Goal: Information Seeking & Learning: Learn about a topic

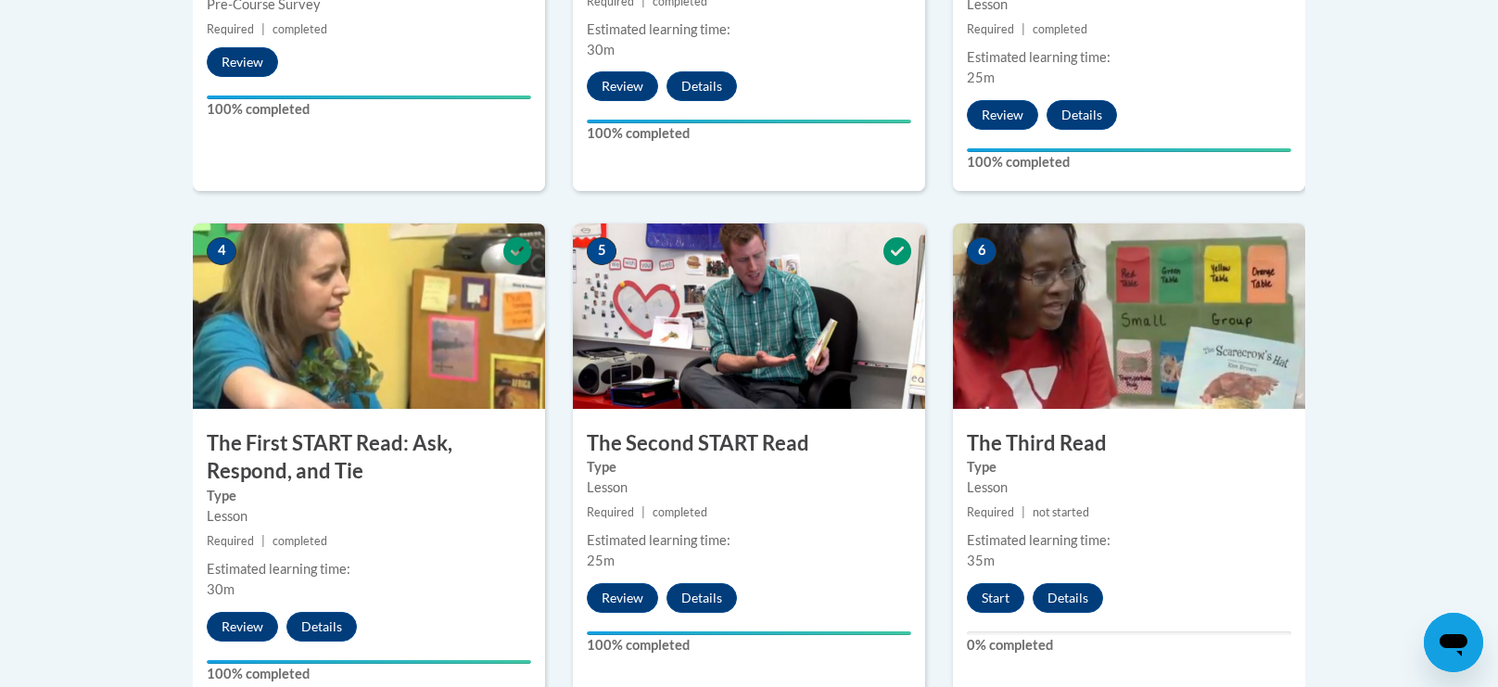
scroll to position [910, 0]
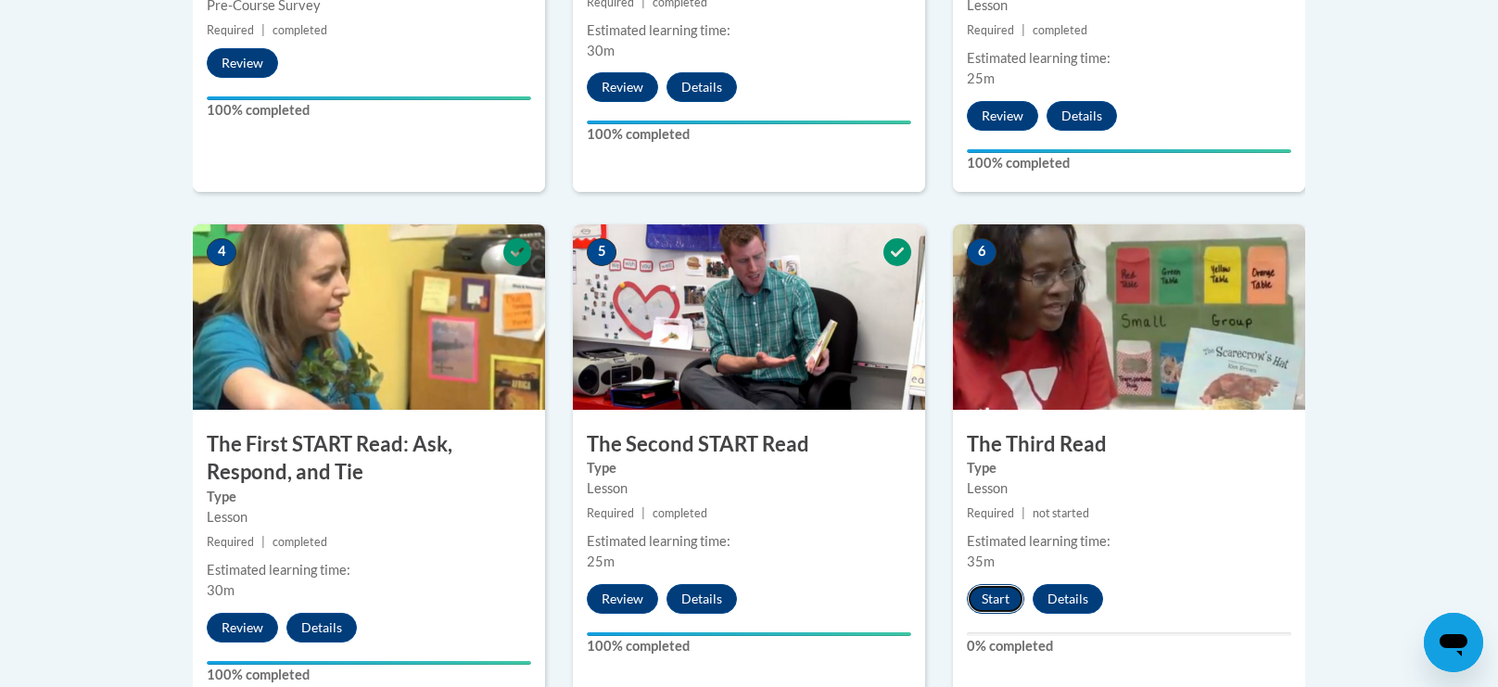
click at [985, 590] on button "Start" at bounding box center [995, 599] width 57 height 30
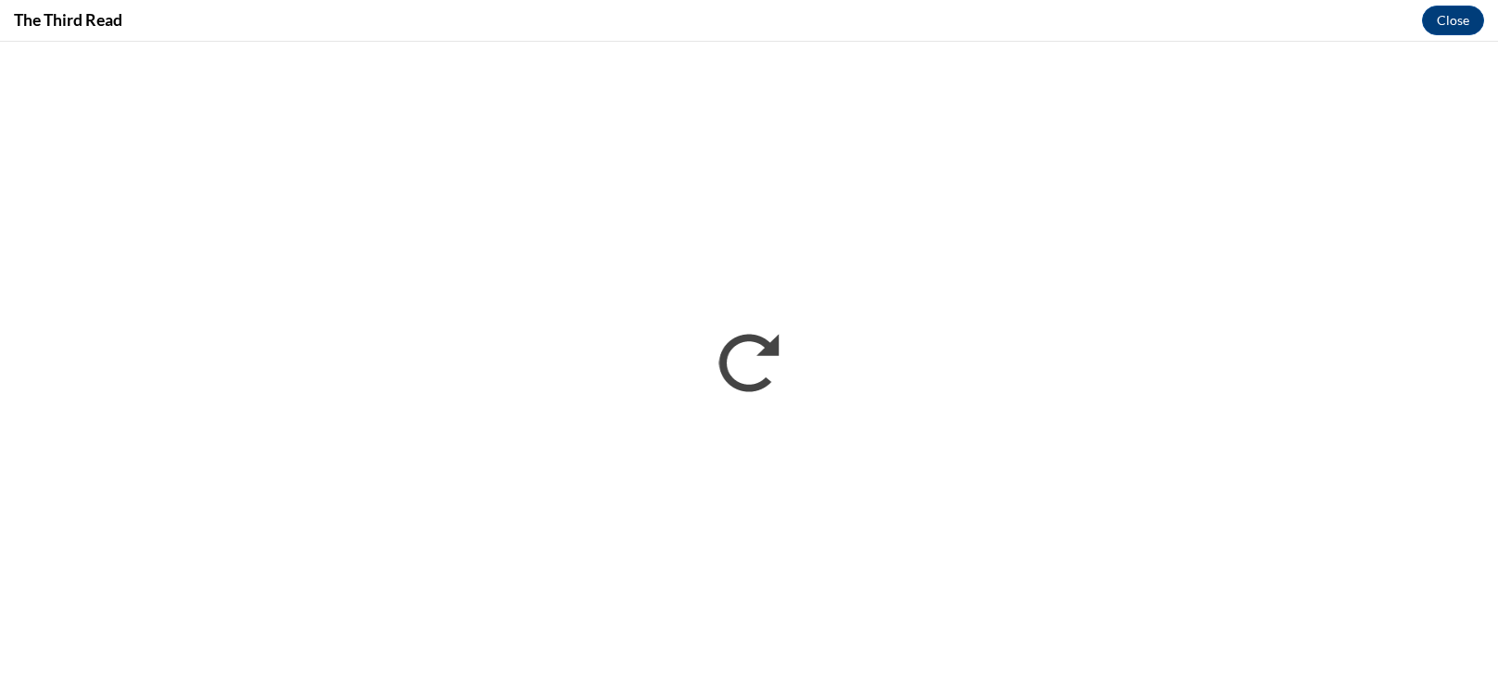
scroll to position [0, 0]
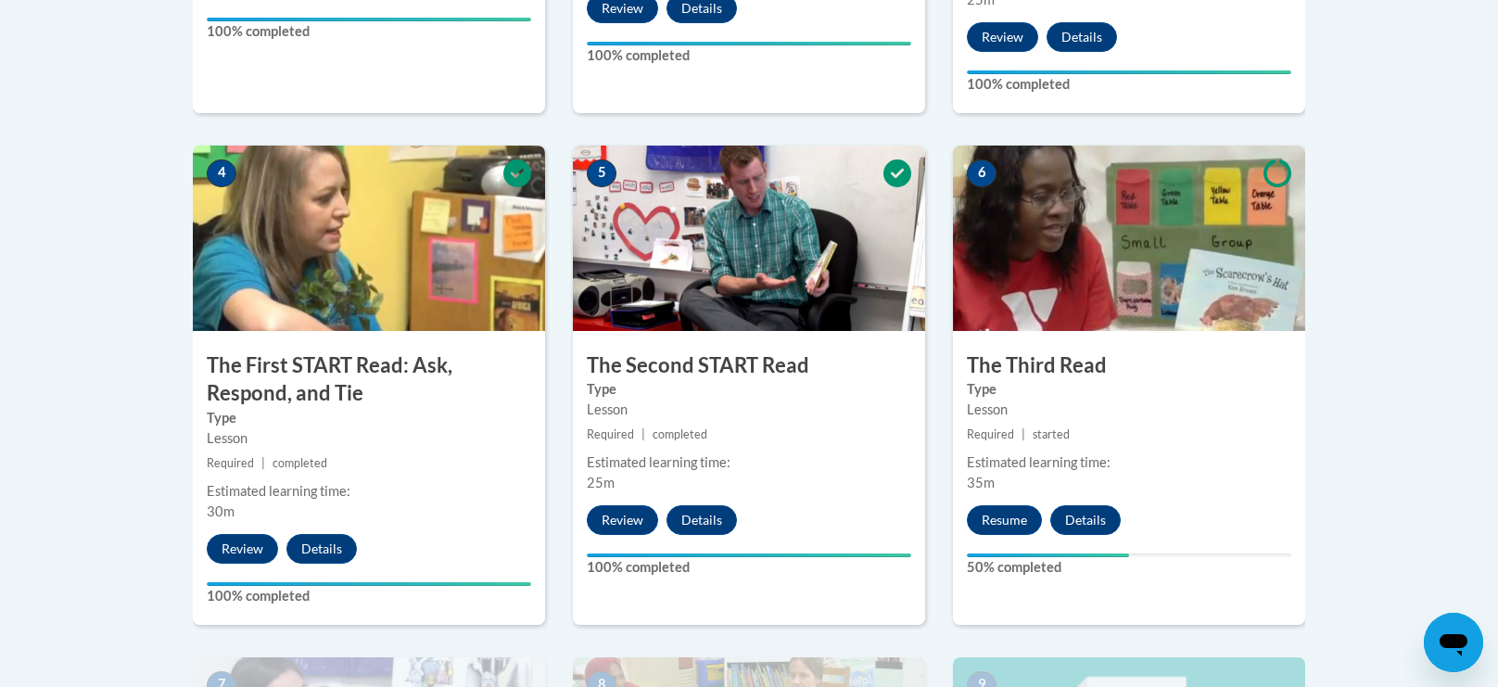
scroll to position [993, 0]
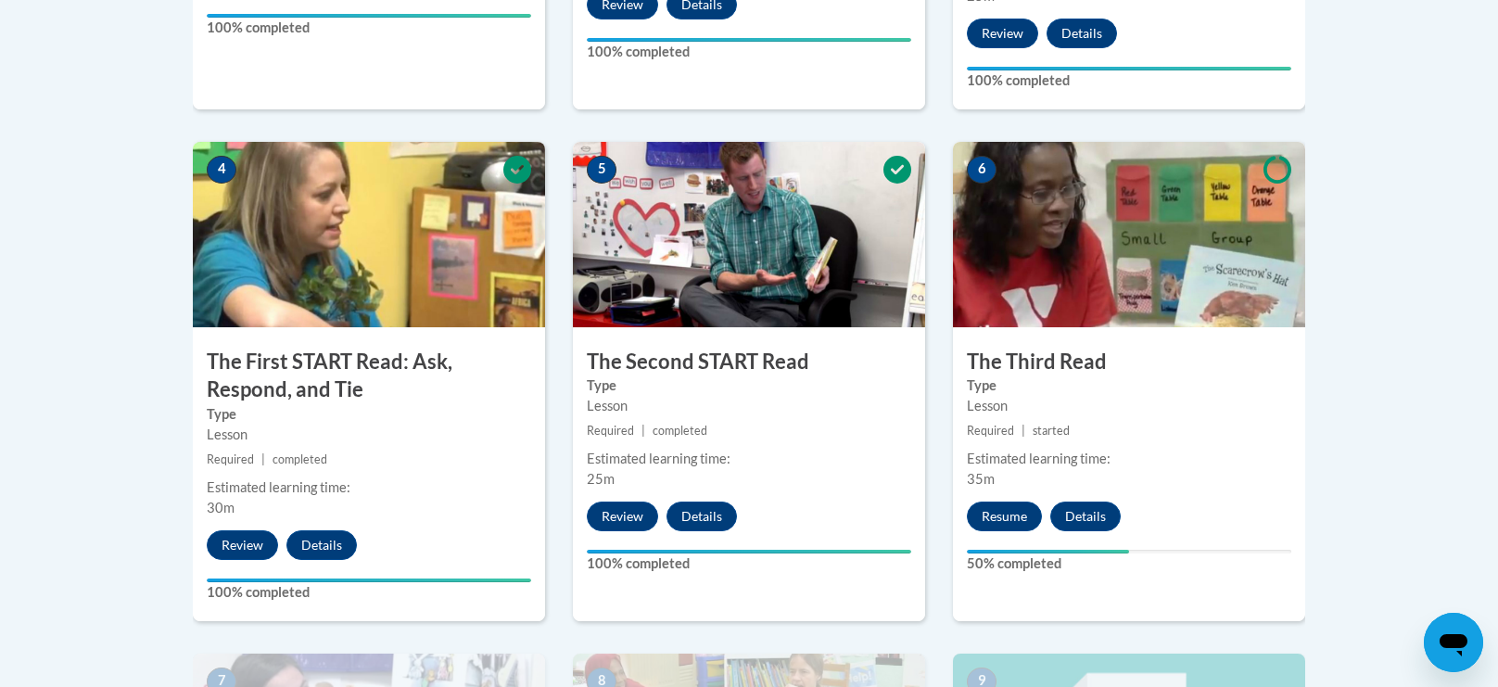
click at [1035, 525] on div "Resume Details Feedback" at bounding box center [1048, 516] width 191 height 30
click at [1008, 511] on button "Resume" at bounding box center [1004, 516] width 75 height 30
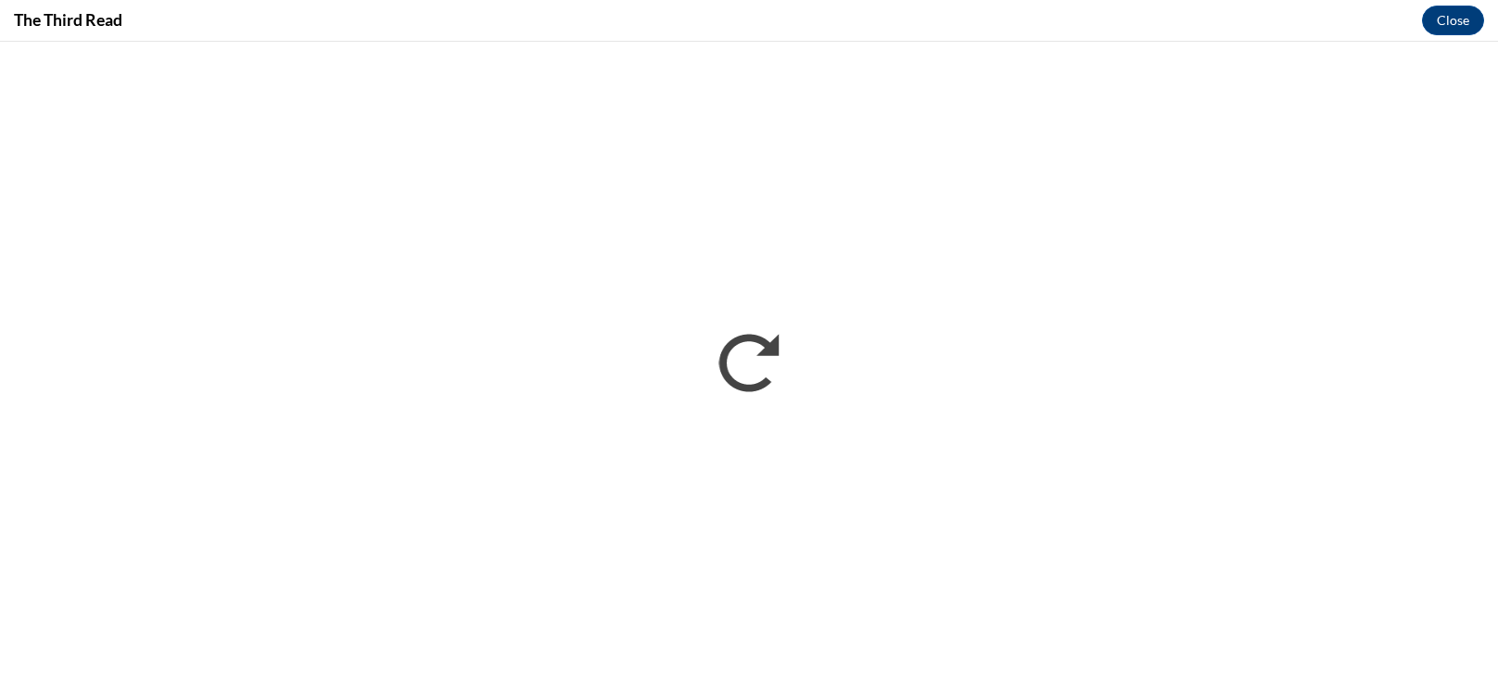
scroll to position [0, 0]
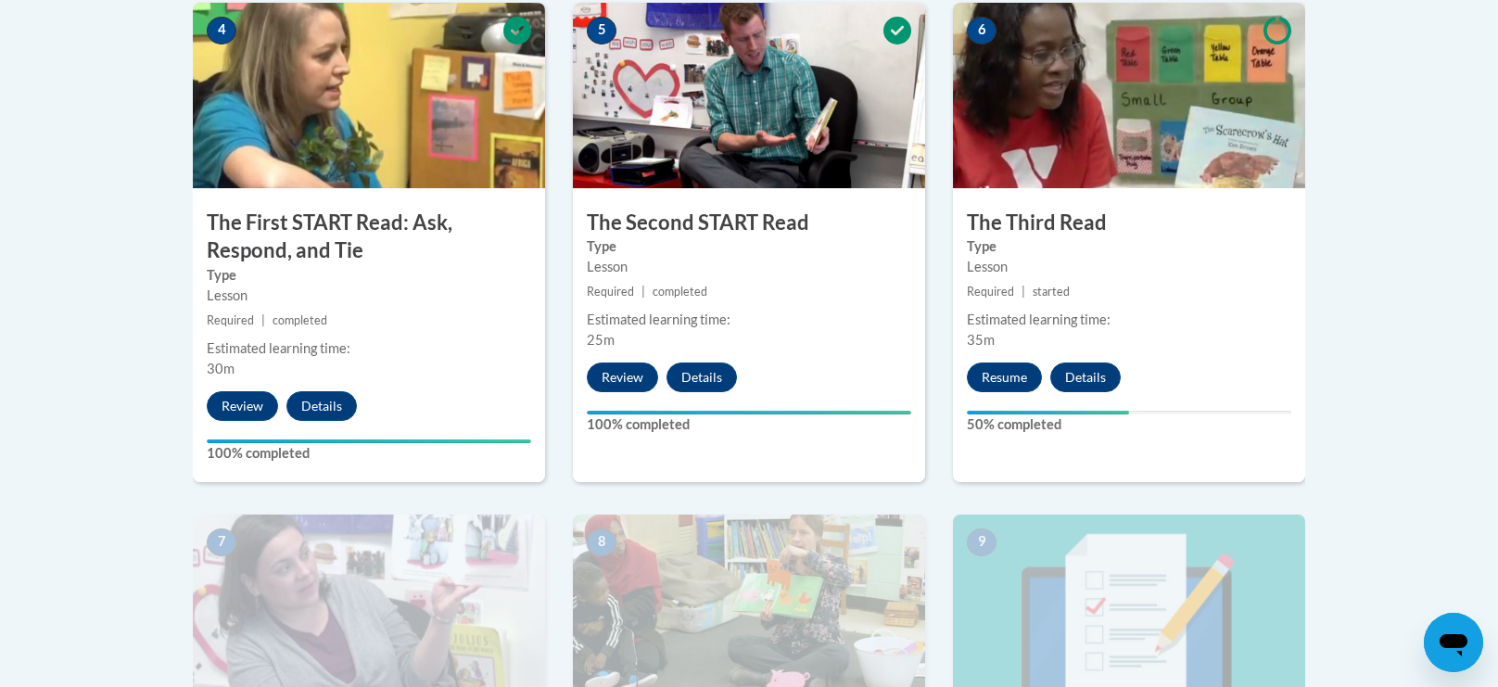
scroll to position [1134, 0]
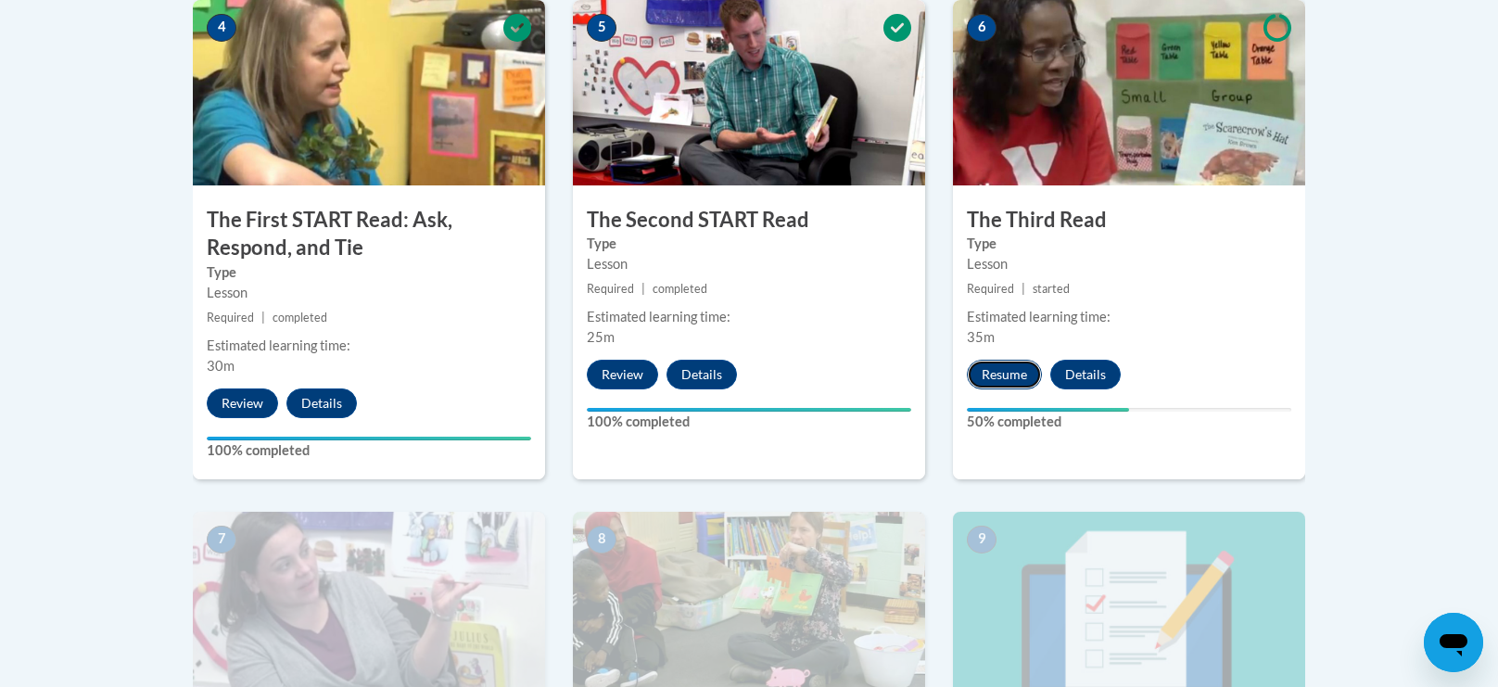
click at [1017, 364] on button "Resume" at bounding box center [1004, 375] width 75 height 30
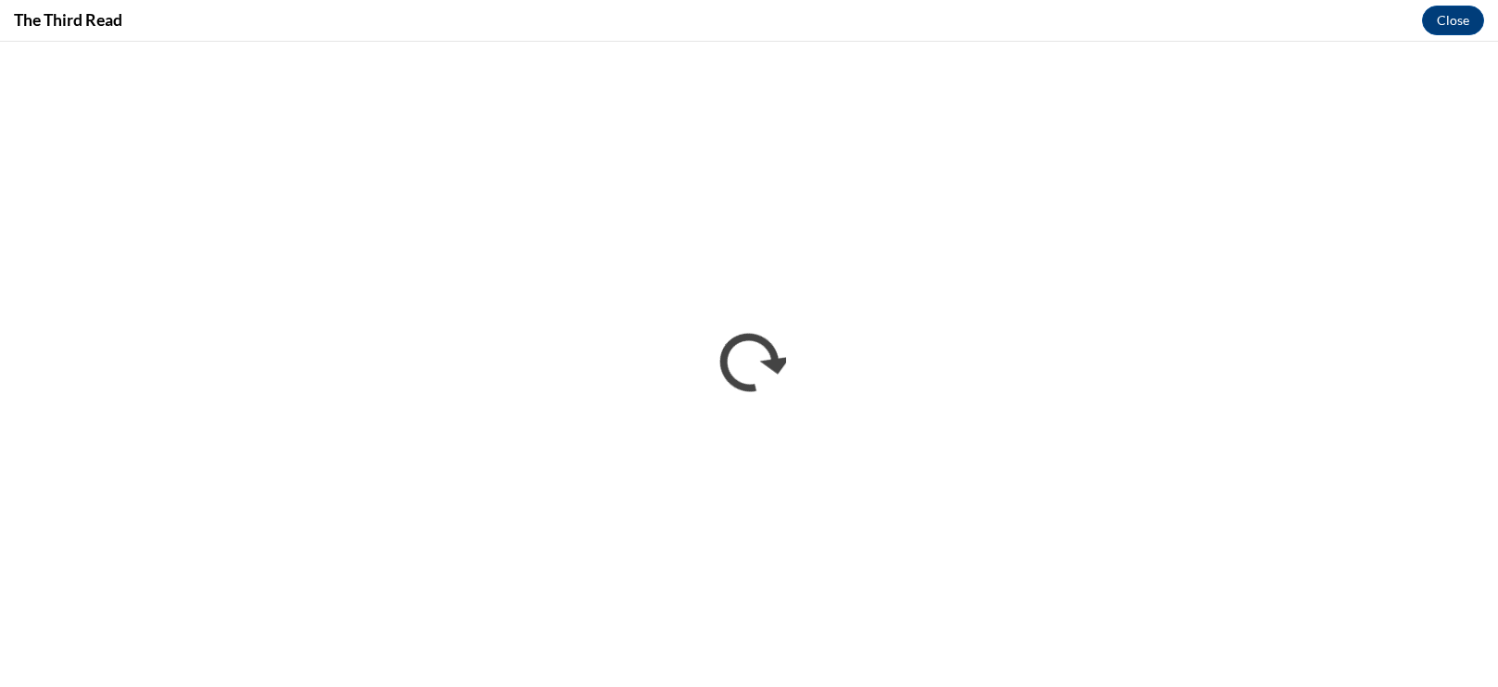
scroll to position [0, 0]
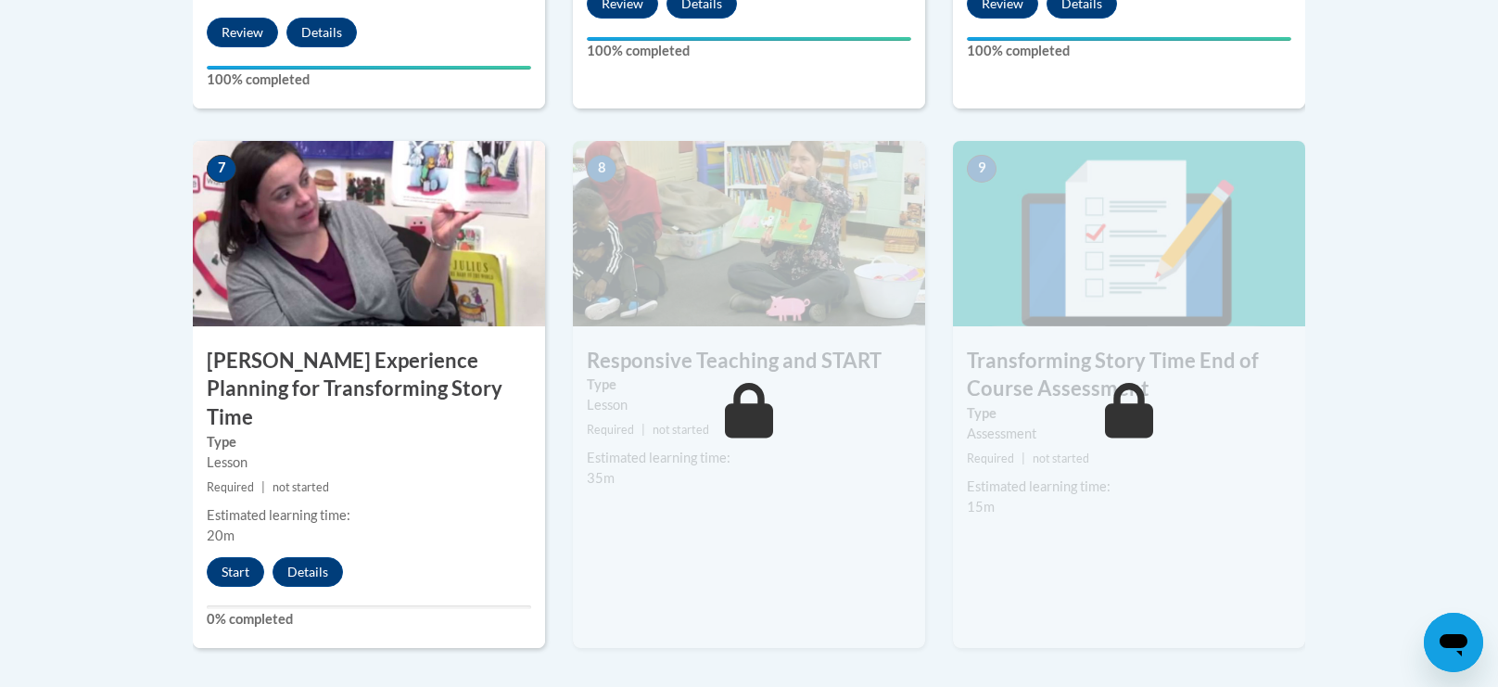
scroll to position [1502, 0]
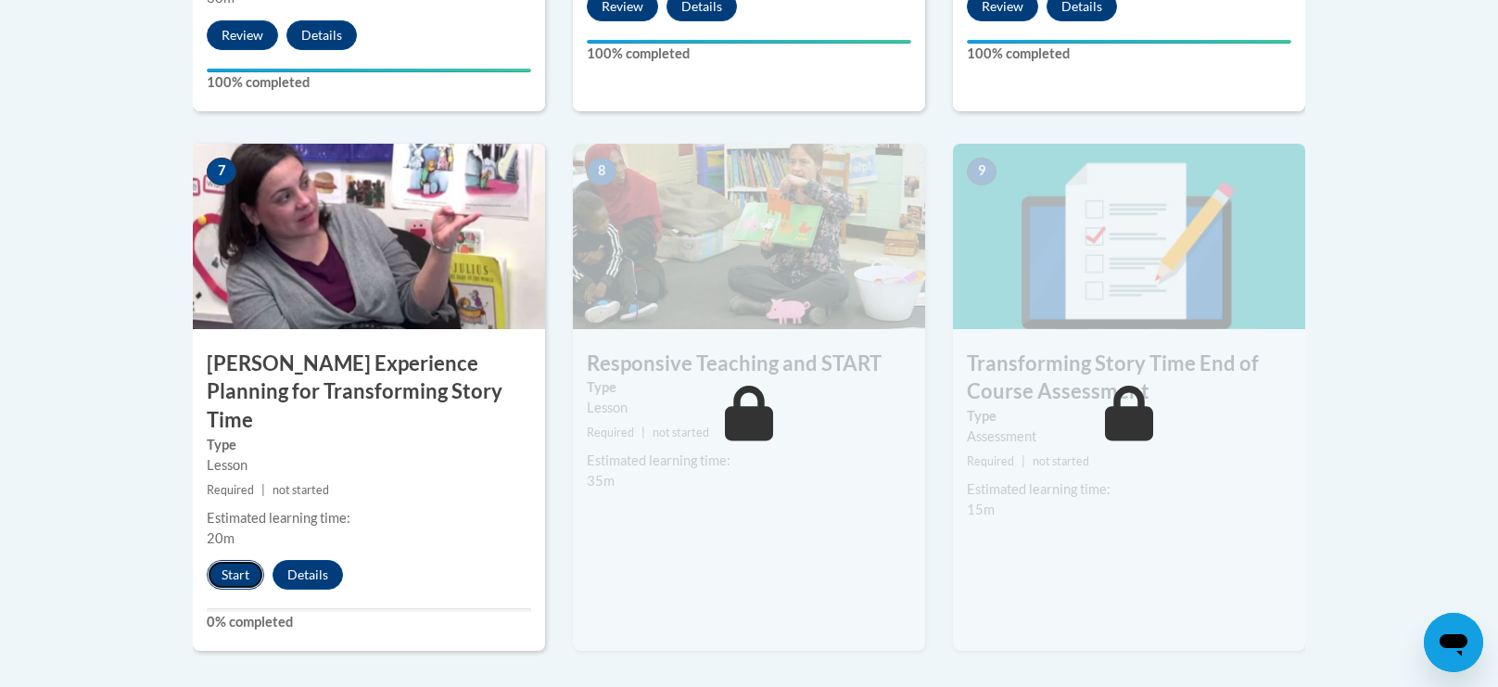
click at [245, 560] on button "Start" at bounding box center [235, 575] width 57 height 30
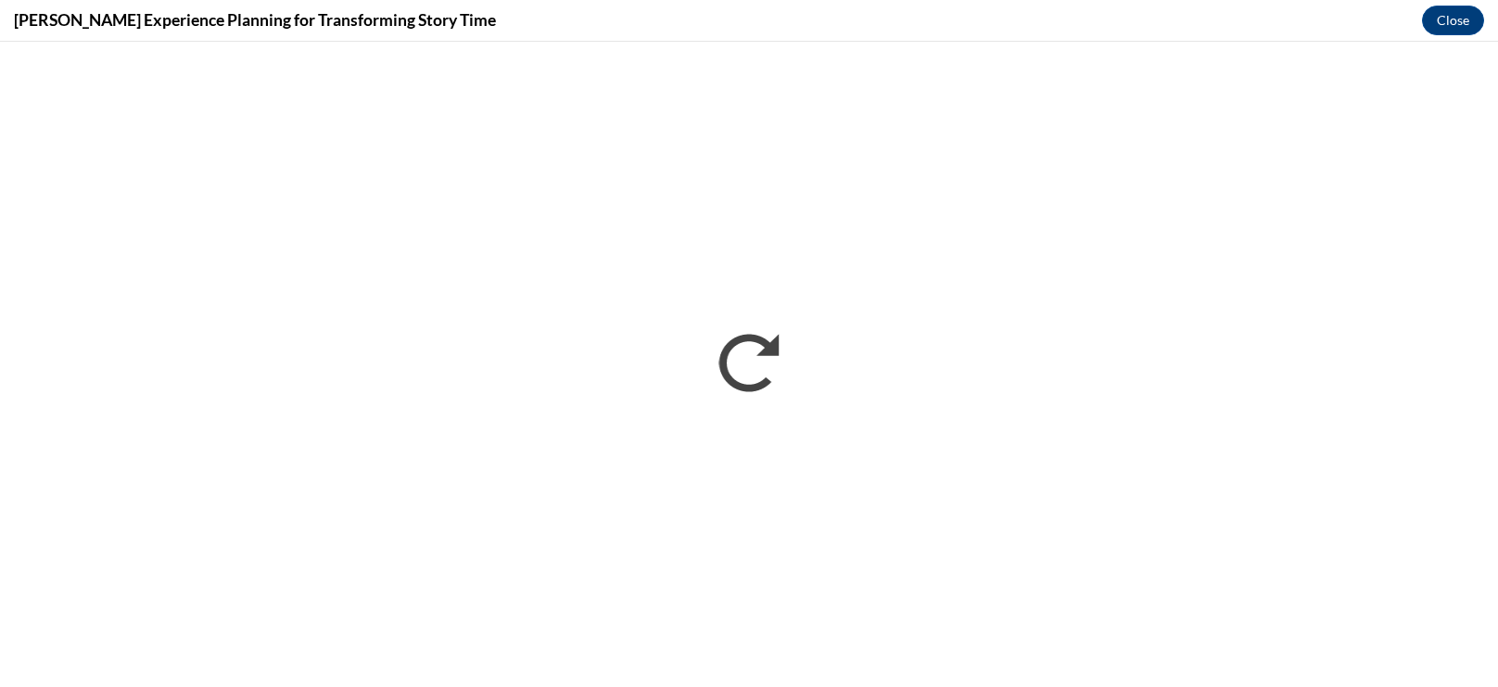
scroll to position [0, 0]
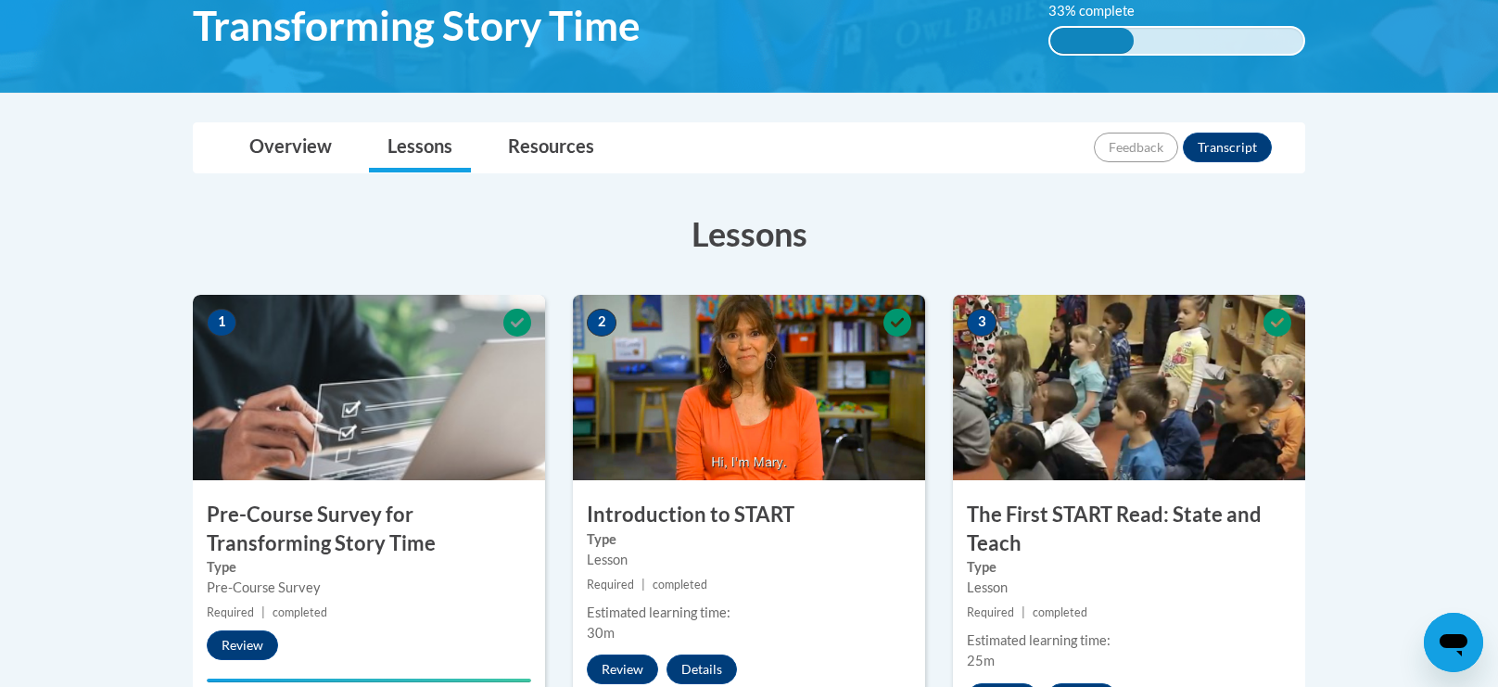
scroll to position [331, 0]
